Goal: Transaction & Acquisition: Purchase product/service

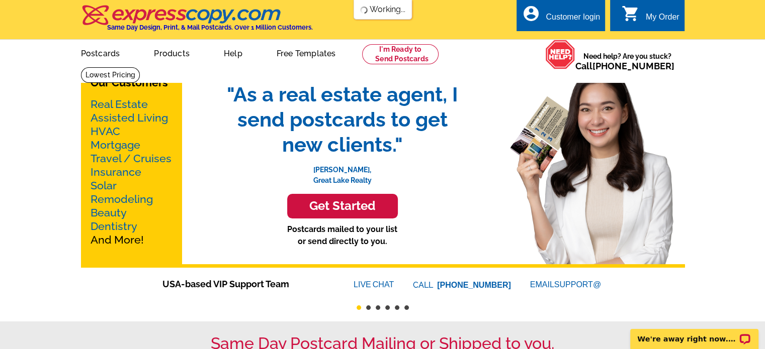
click at [165, 53] on link "Products" at bounding box center [172, 53] width 68 height 24
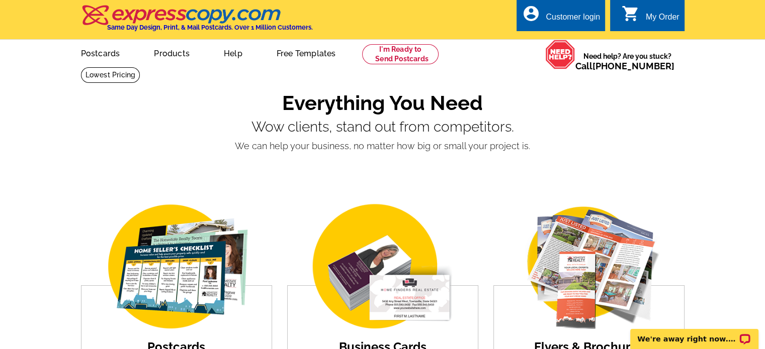
click at [169, 56] on link "Products" at bounding box center [172, 53] width 68 height 24
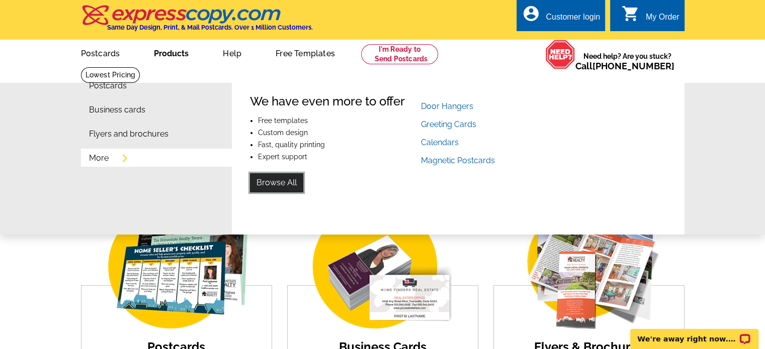
click at [291, 185] on link "Browse All" at bounding box center [276, 182] width 53 height 19
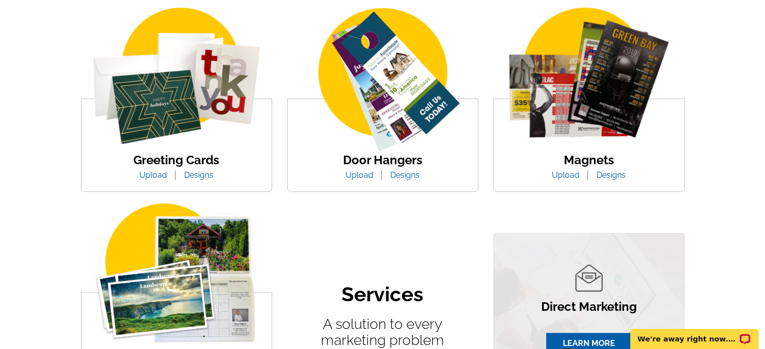
scroll to position [380, 0]
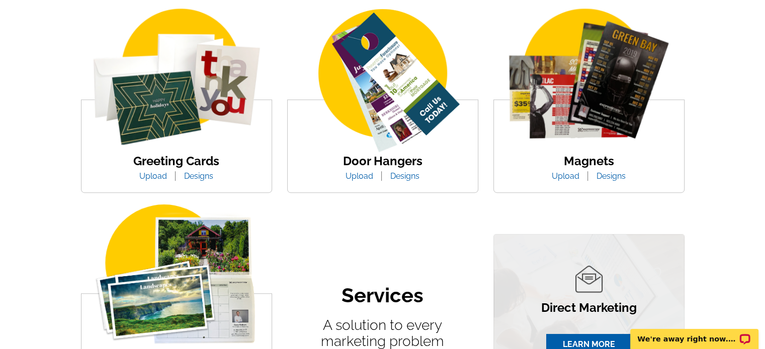
click at [583, 163] on link "Magnets" at bounding box center [589, 161] width 50 height 15
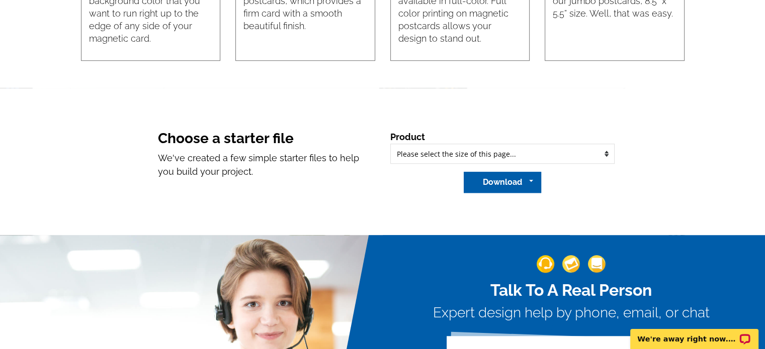
scroll to position [839, 0]
click at [456, 160] on select "Please select the type of file... Regular Postcard (4.25" x 5.6") Jumbo Postcar…" at bounding box center [502, 154] width 224 height 20
click at [324, 130] on h3 "Choose a starter file" at bounding box center [266, 138] width 217 height 17
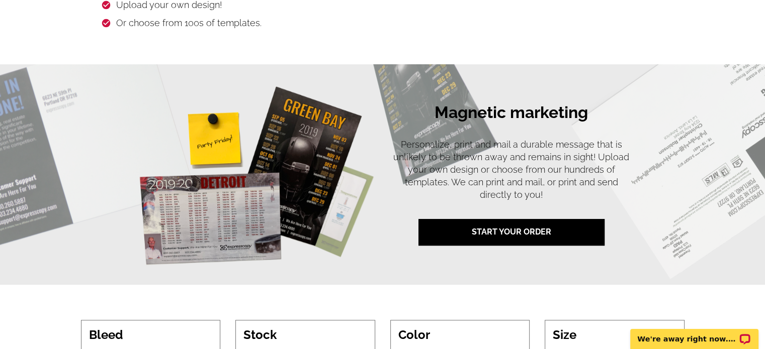
scroll to position [446, 0]
